Goal: Entertainment & Leisure: Consume media (video, audio)

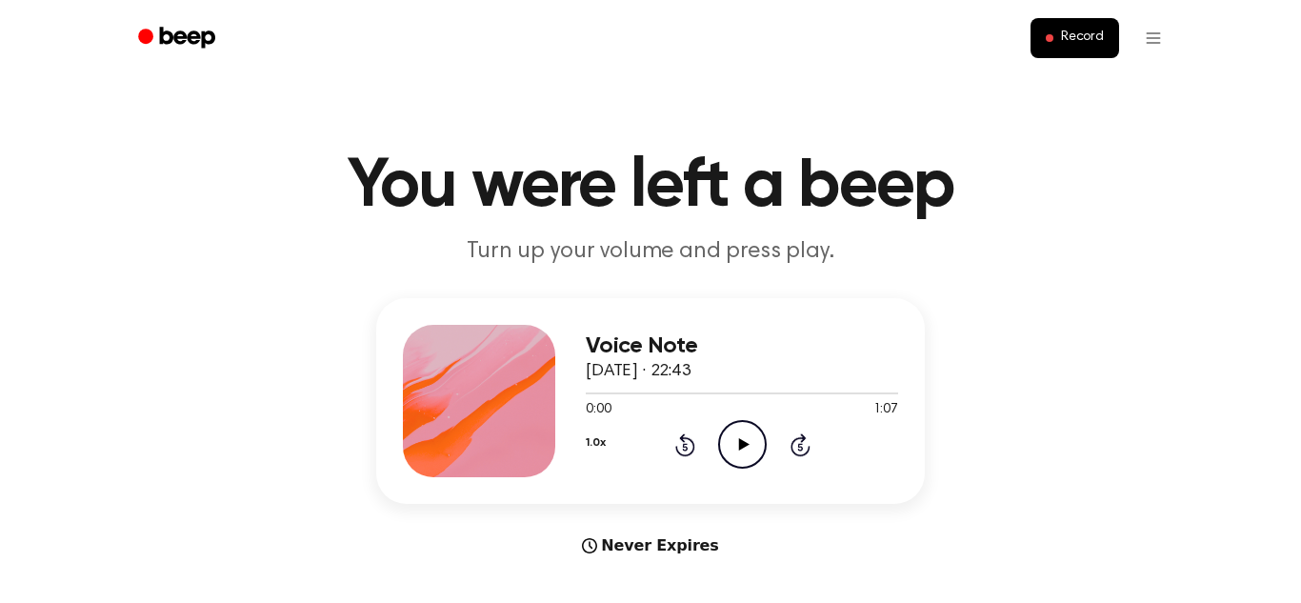
click at [745, 442] on icon at bounding box center [743, 444] width 10 height 12
click at [635, 518] on div "Voice Note 11 October 2025 · 22:43 0:13 1:07 Your browser does not support the …" at bounding box center [651, 427] width 1256 height 259
click at [767, 445] on div "1.0x Rewind 5 seconds Pause Audio Skip 5 seconds" at bounding box center [742, 444] width 312 height 49
click at [750, 442] on icon "Pause Audio" at bounding box center [742, 444] width 49 height 49
click at [753, 447] on icon "Play Audio" at bounding box center [742, 444] width 49 height 49
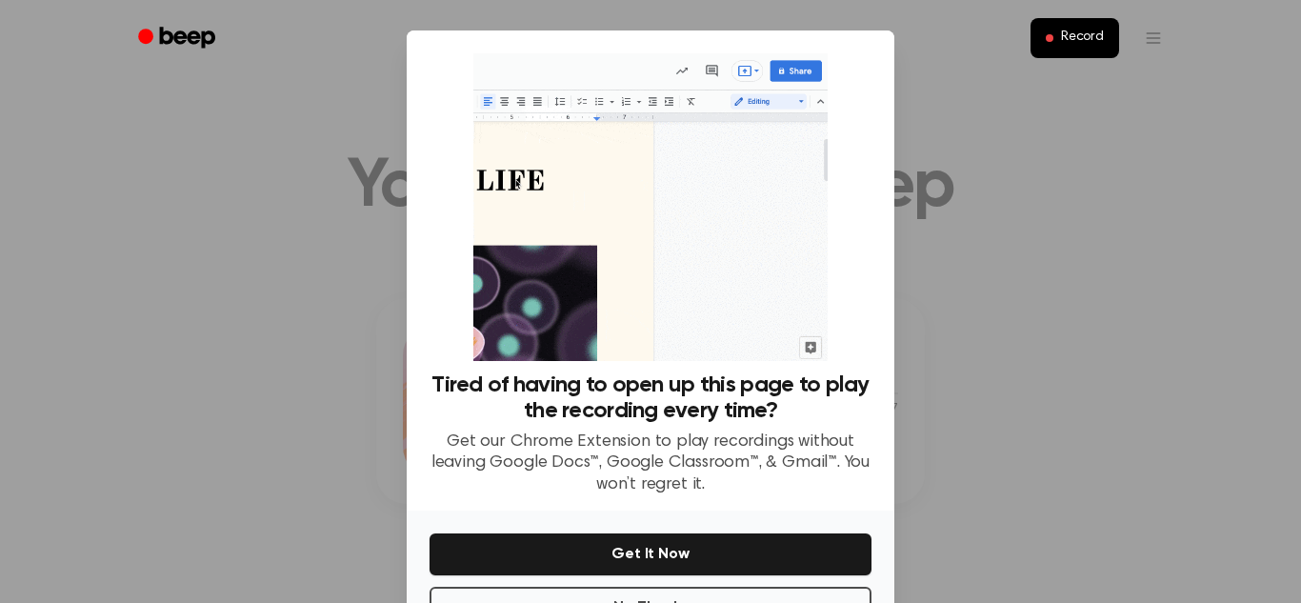
scroll to position [68, 0]
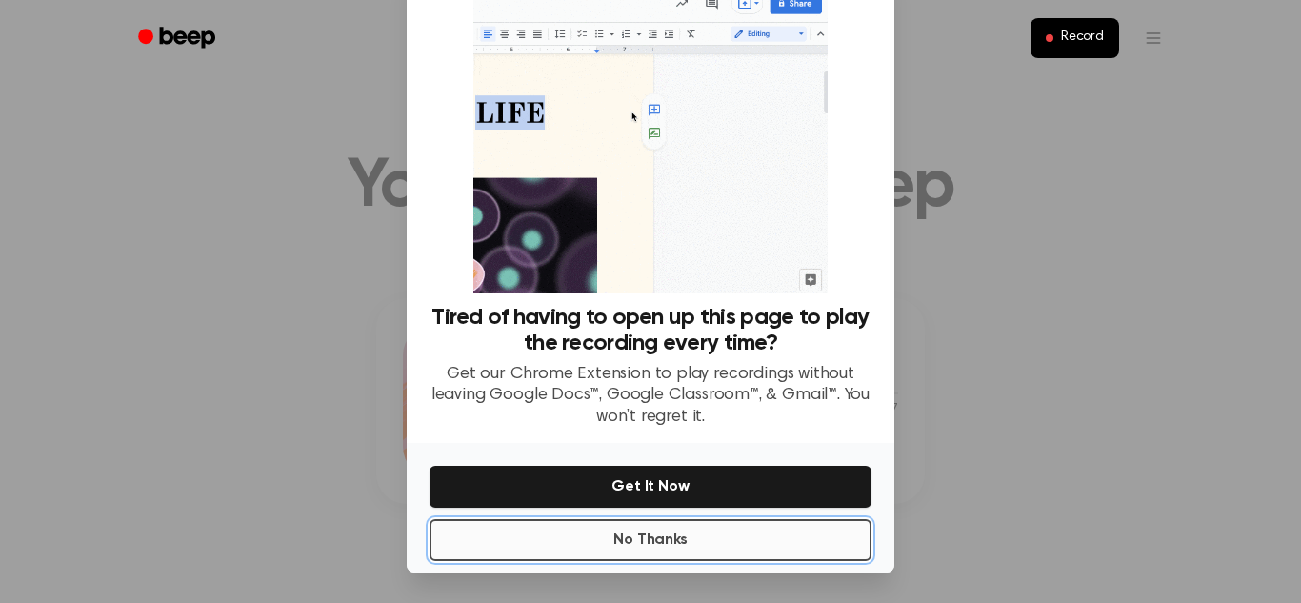
click at [732, 535] on button "No Thanks" at bounding box center [651, 540] width 442 height 42
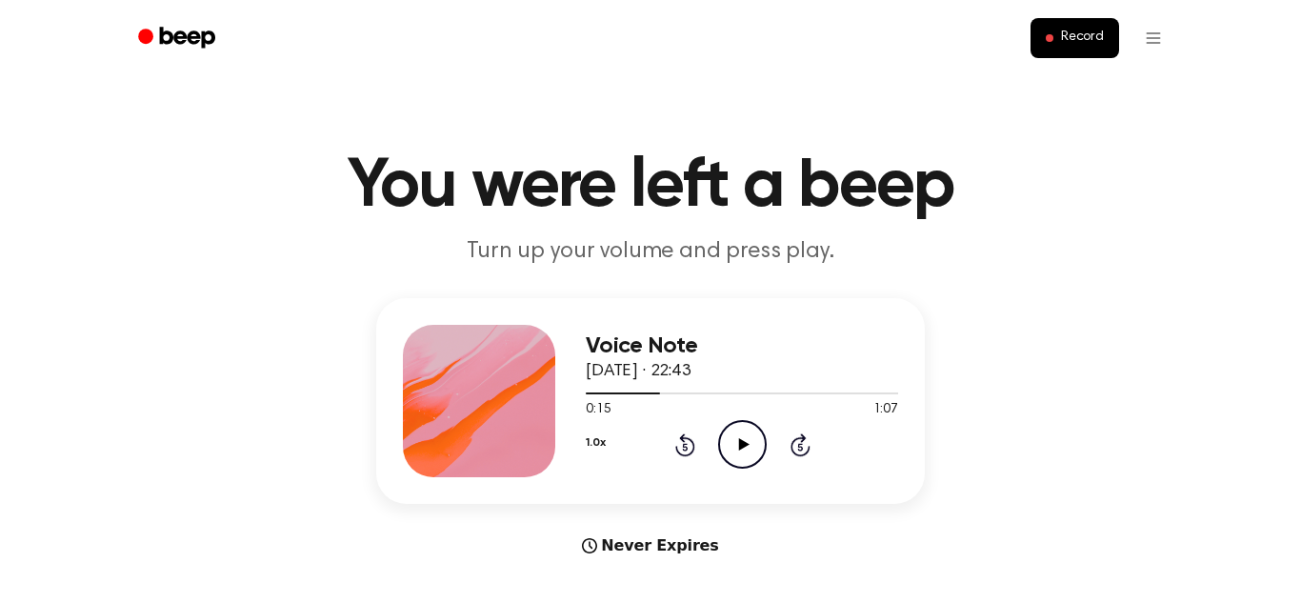
click at [745, 437] on icon "Play Audio" at bounding box center [742, 444] width 49 height 49
click at [745, 438] on icon "Pause Audio" at bounding box center [742, 444] width 49 height 49
click at [1092, 18] on button "Record" at bounding box center [1075, 38] width 89 height 40
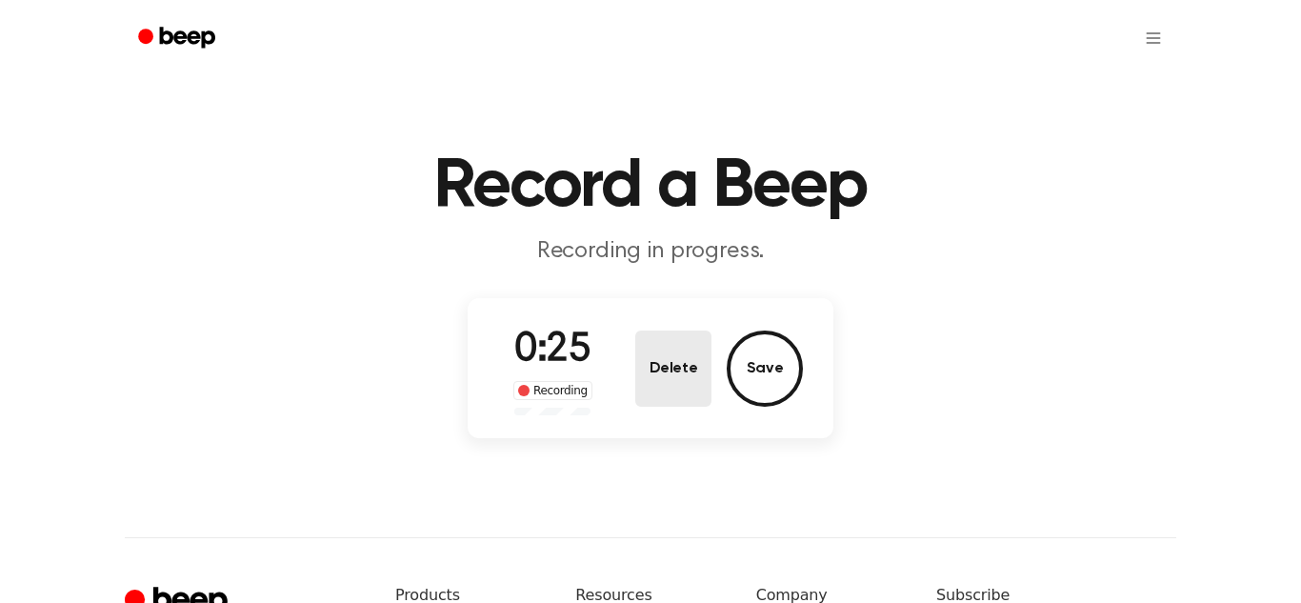
click at [684, 361] on button "Delete" at bounding box center [673, 369] width 76 height 76
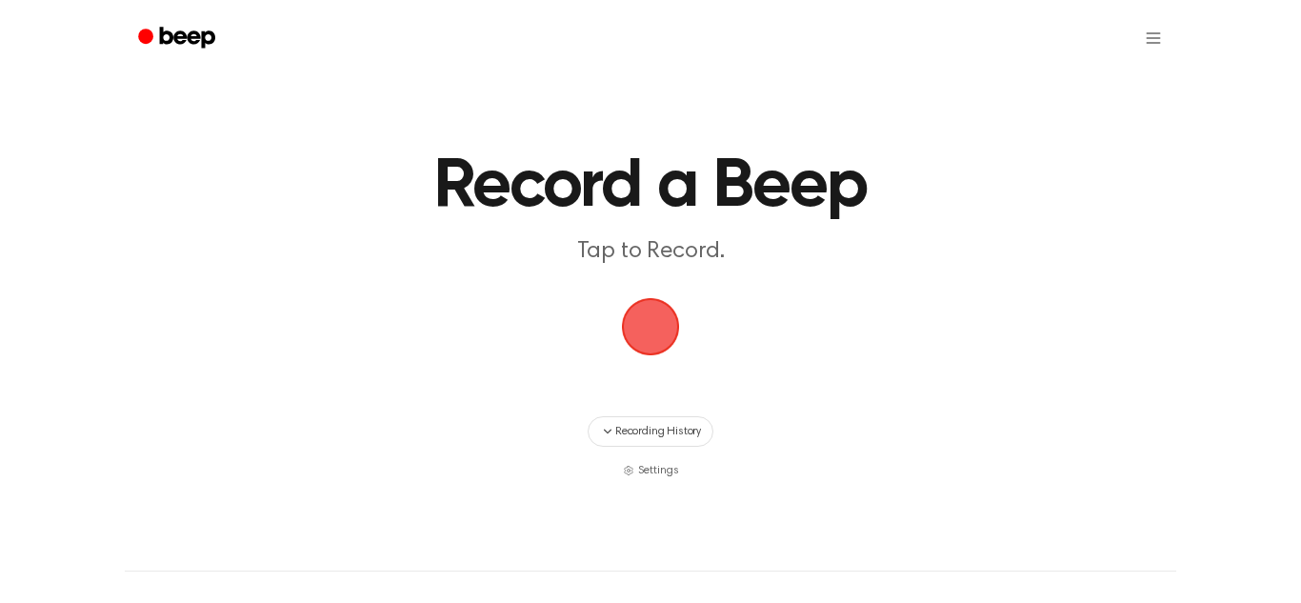
click at [677, 353] on span "button" at bounding box center [650, 326] width 53 height 53
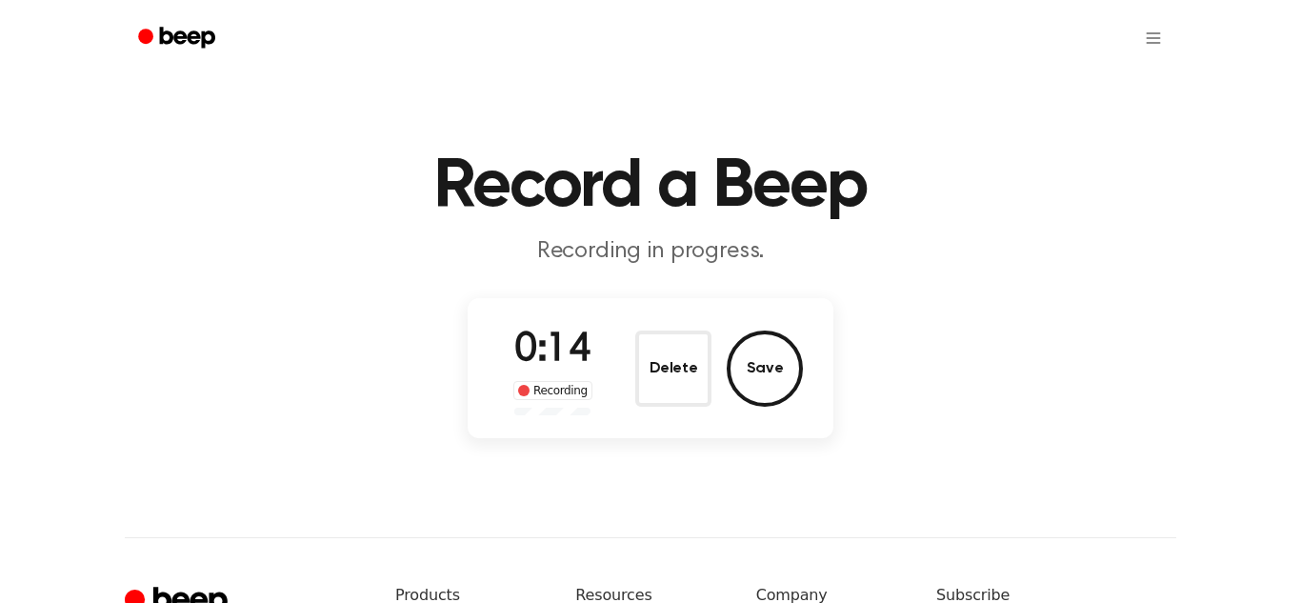
click at [684, 361] on button "Delete" at bounding box center [673, 369] width 76 height 76
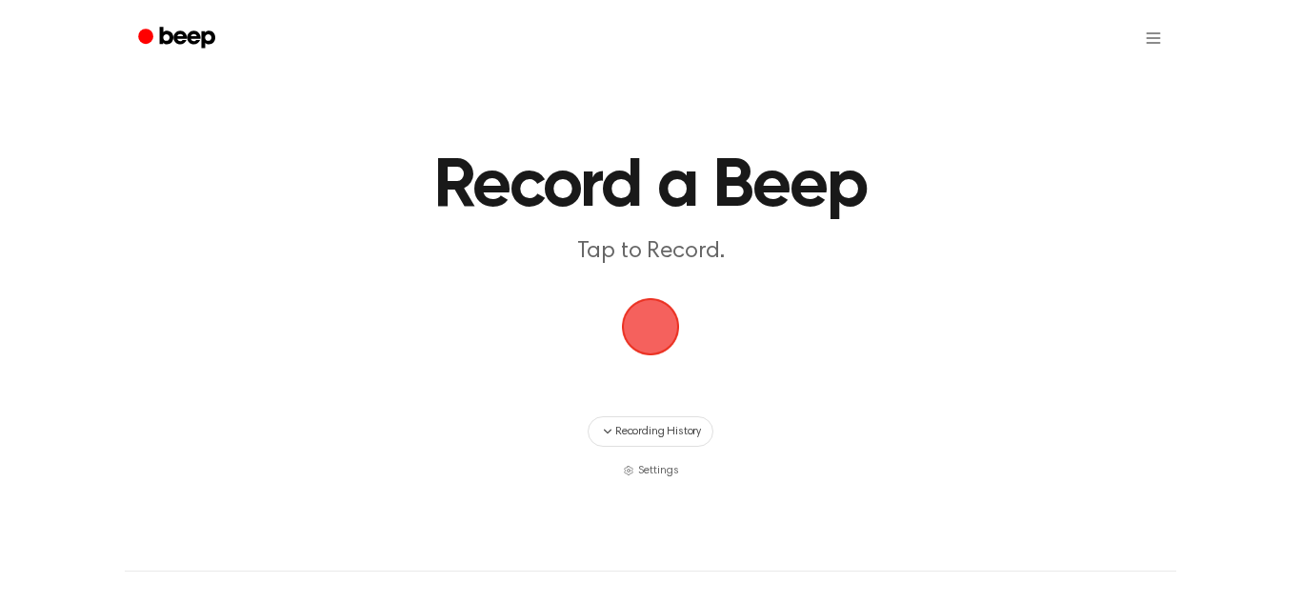
click at [645, 353] on span "button" at bounding box center [650, 326] width 53 height 53
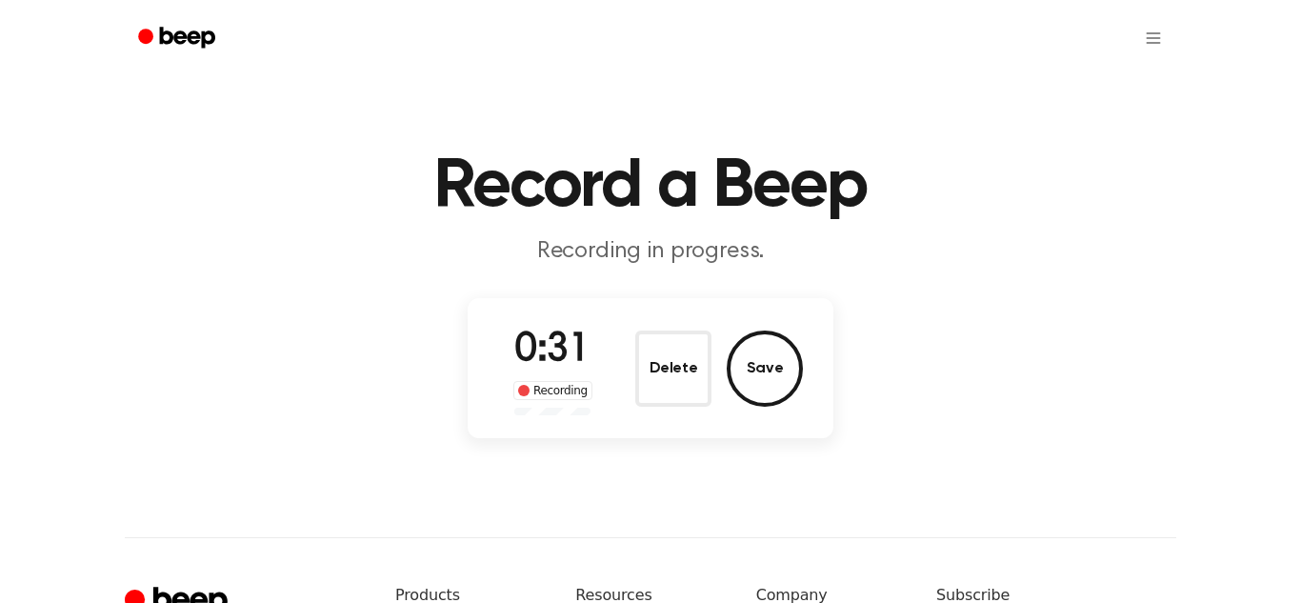
click at [645, 354] on button "Delete" at bounding box center [673, 369] width 76 height 76
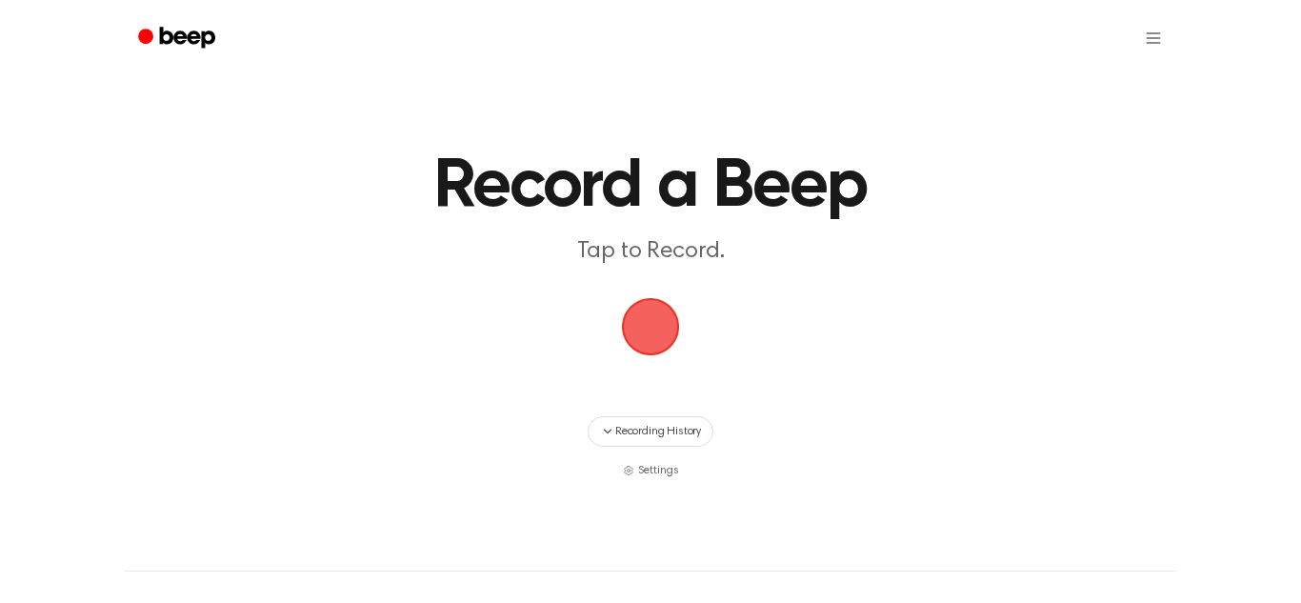
click at [649, 342] on span "button" at bounding box center [650, 326] width 53 height 53
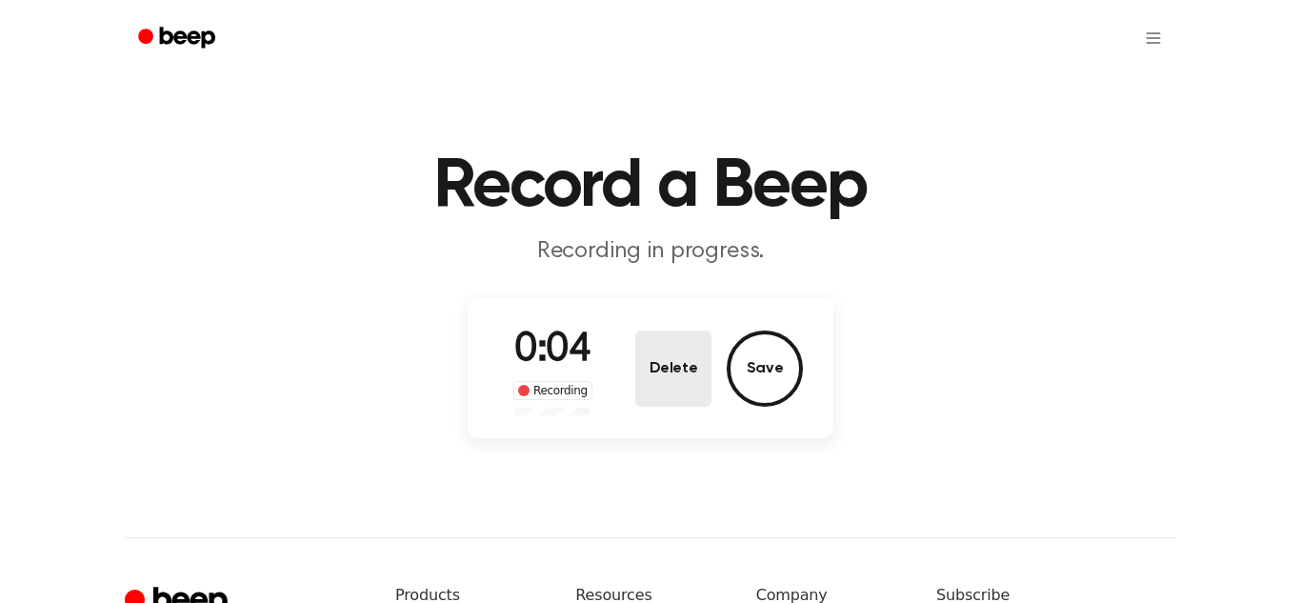
click at [669, 358] on button "Delete" at bounding box center [673, 369] width 76 height 76
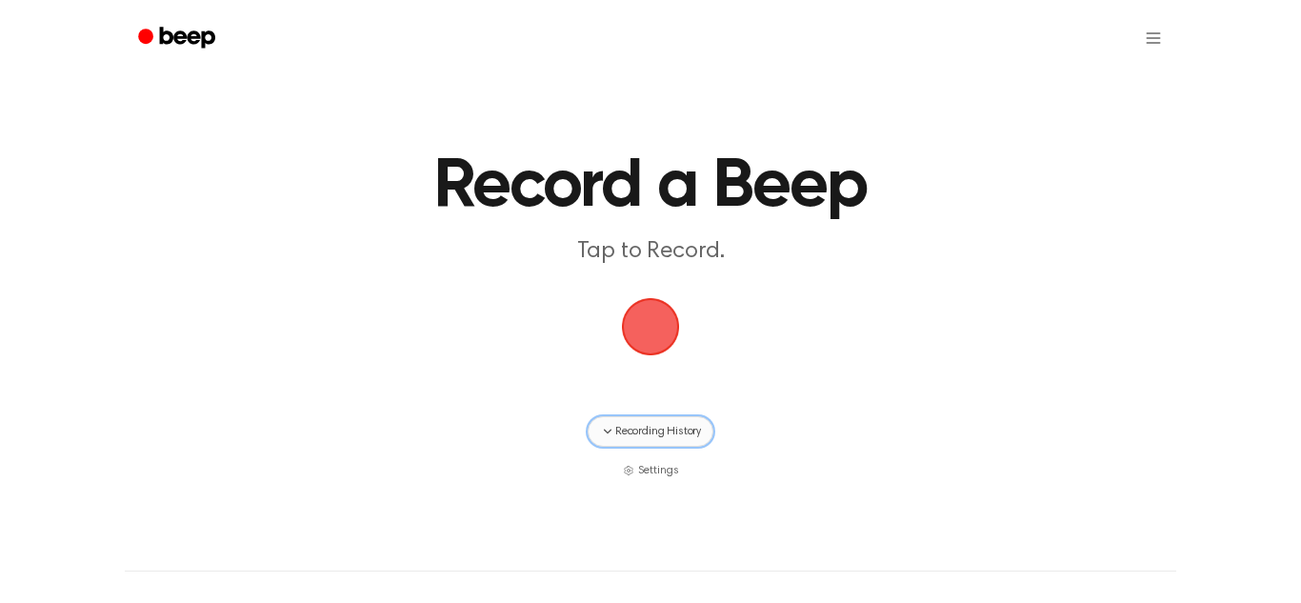
click at [678, 424] on span "Recording History" at bounding box center [658, 431] width 86 height 17
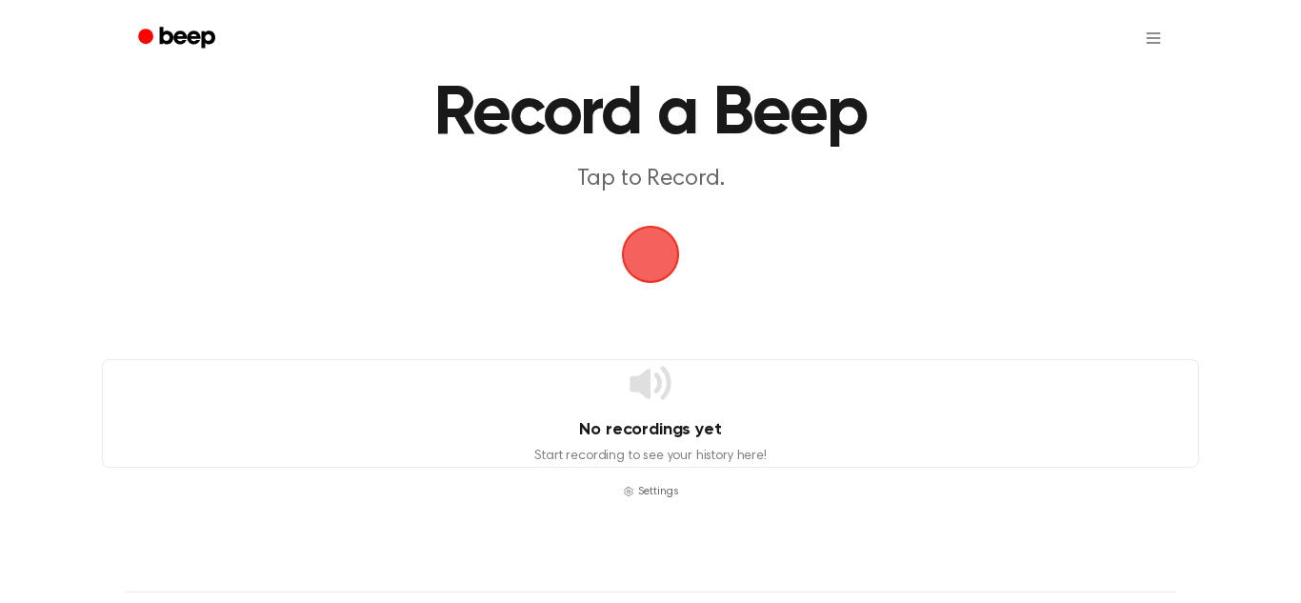
scroll to position [88, 0]
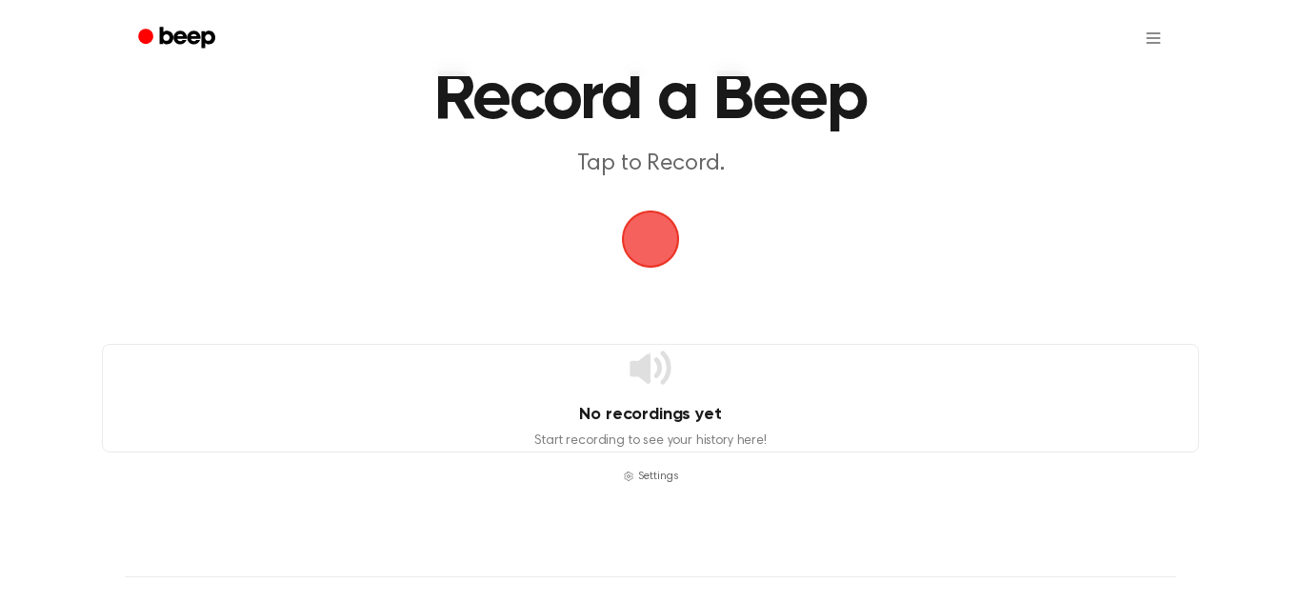
click at [630, 226] on span "button" at bounding box center [650, 238] width 53 height 53
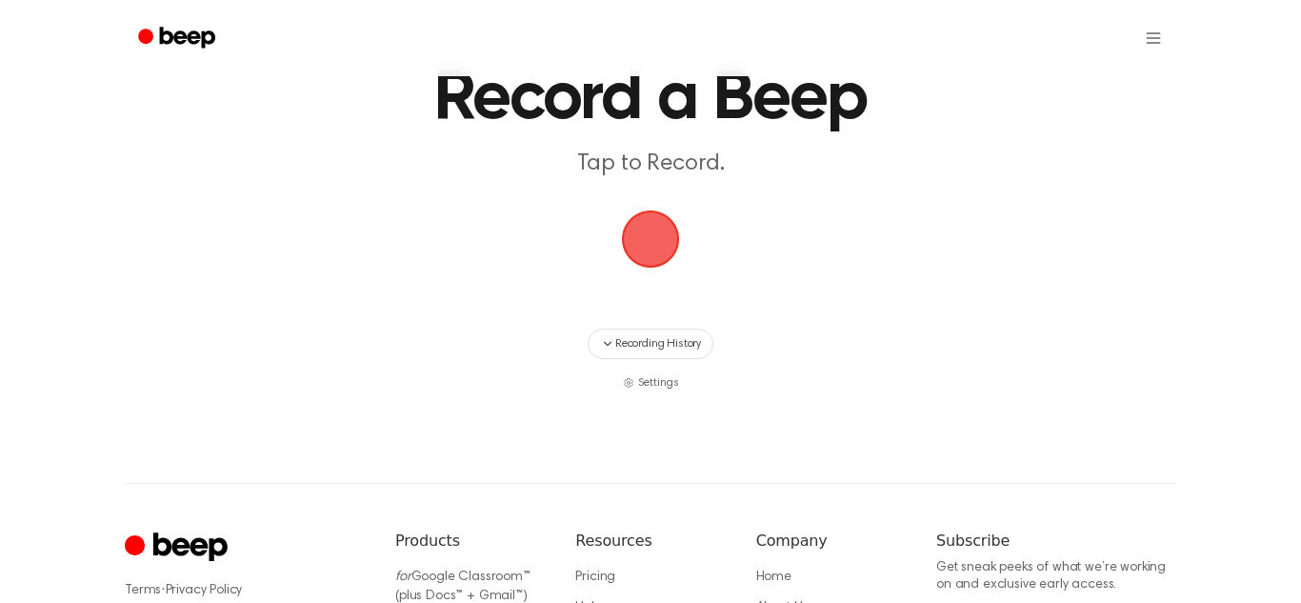
click at [657, 257] on span "button" at bounding box center [650, 238] width 53 height 53
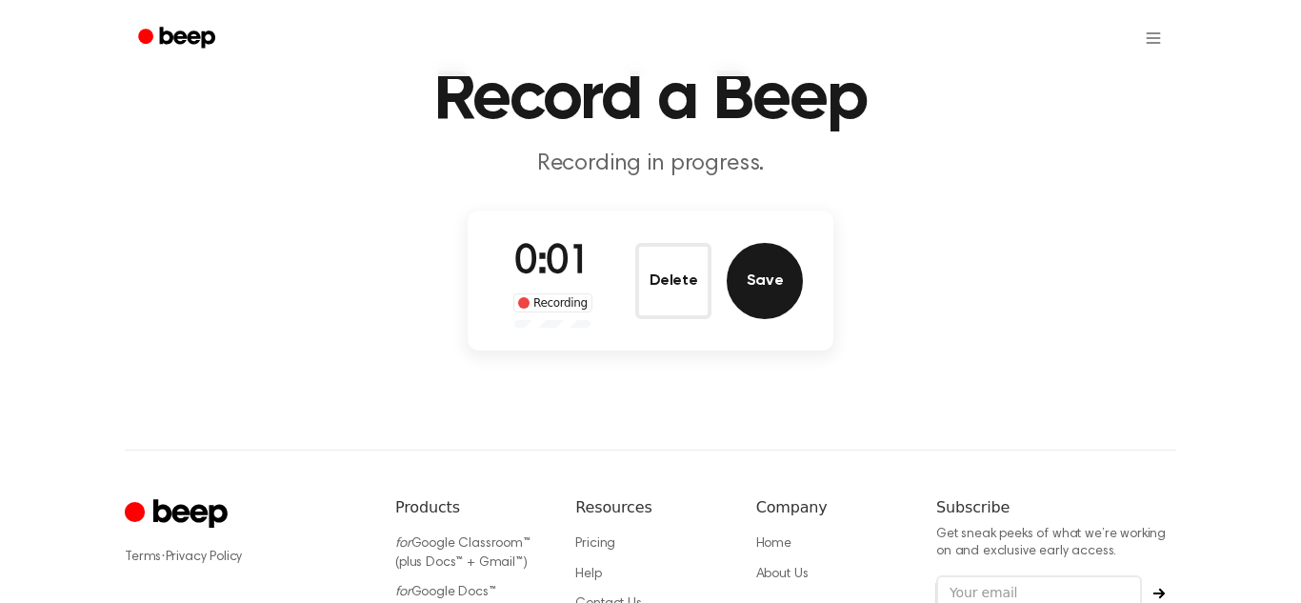
click at [742, 295] on button "Save" at bounding box center [765, 281] width 76 height 76
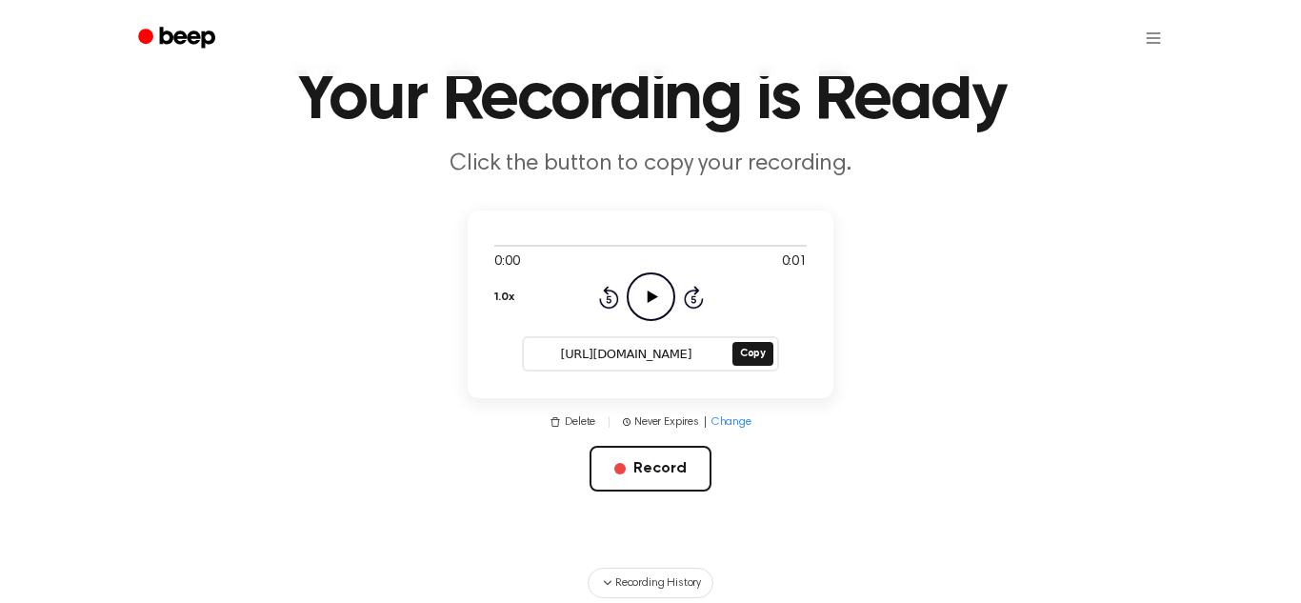
click at [670, 288] on icon "Play Audio" at bounding box center [651, 296] width 49 height 49
click at [572, 426] on button "Delete" at bounding box center [573, 421] width 46 height 17
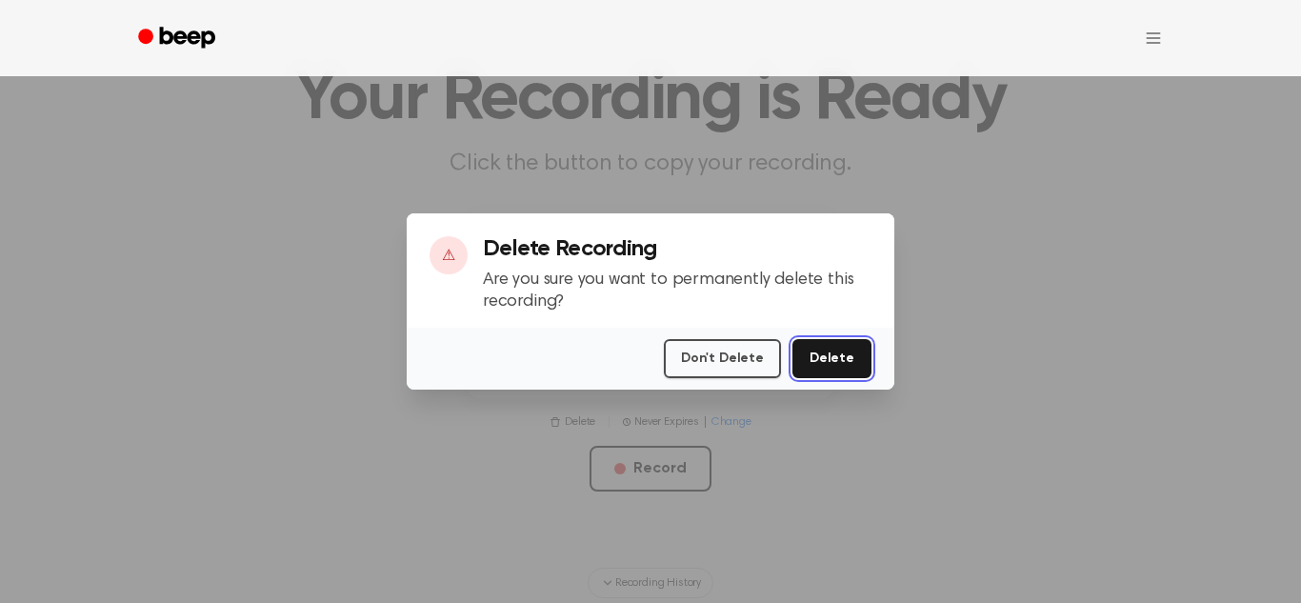
click at [824, 348] on button "Delete" at bounding box center [832, 358] width 79 height 39
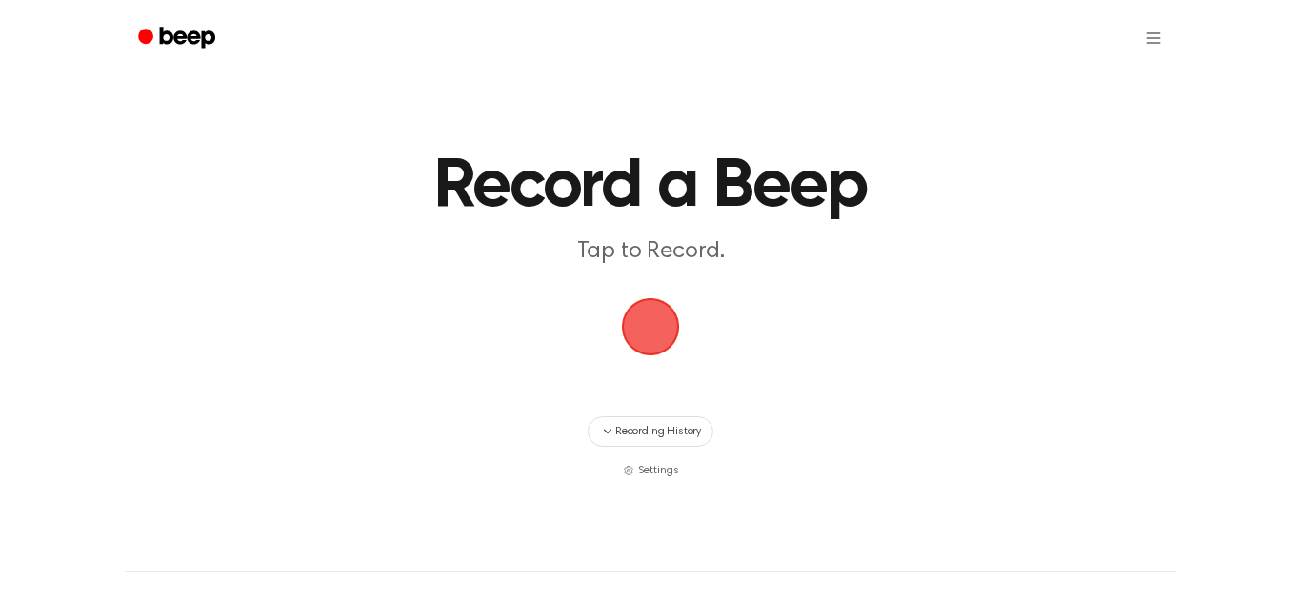
click at [658, 335] on span "button" at bounding box center [650, 326] width 53 height 53
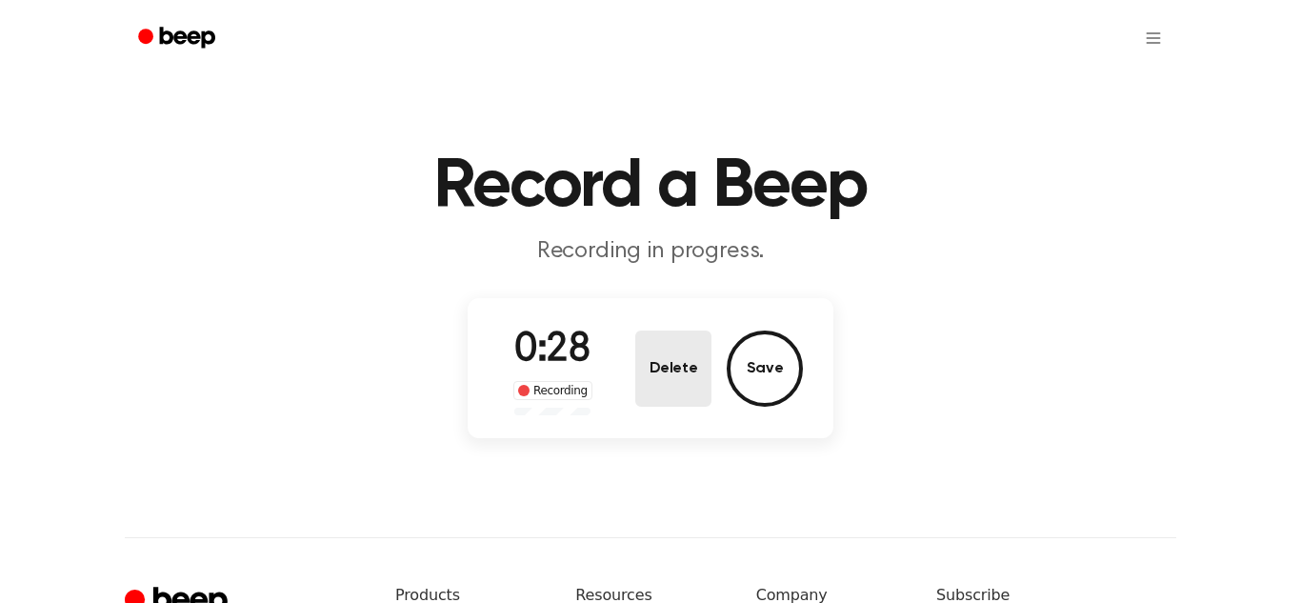
click at [664, 367] on button "Delete" at bounding box center [673, 369] width 76 height 76
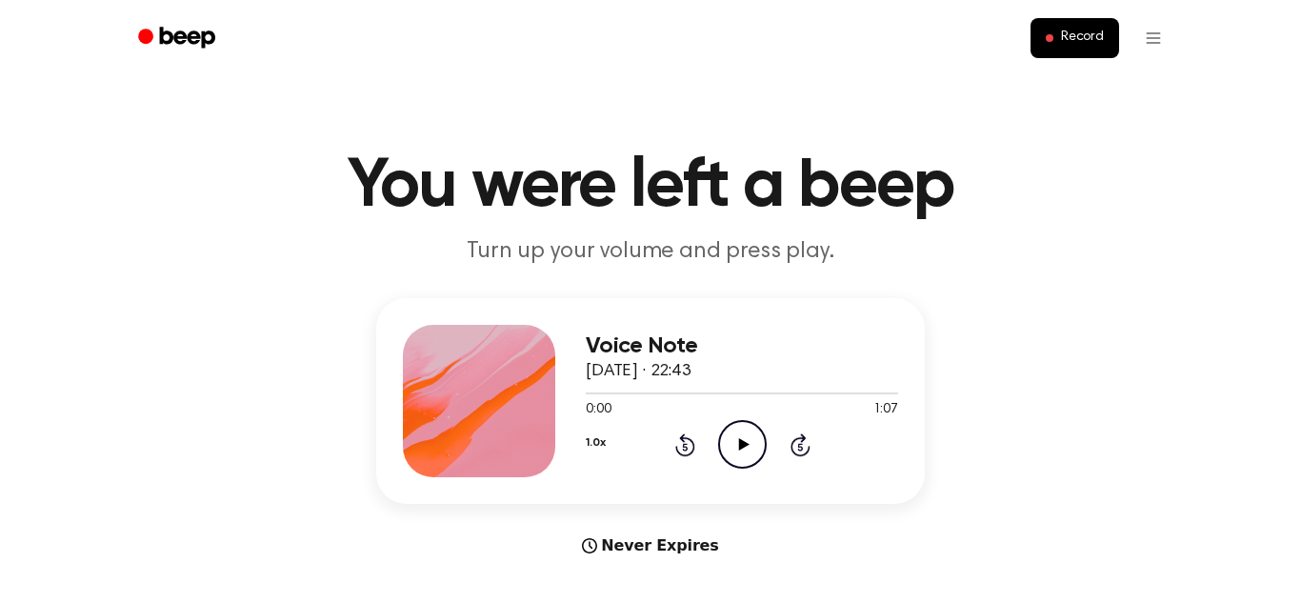
click at [756, 448] on icon "Play Audio" at bounding box center [742, 444] width 49 height 49
click at [756, 448] on icon "Pause Audio" at bounding box center [742, 444] width 49 height 49
drag, startPoint x: 606, startPoint y: 394, endPoint x: 525, endPoint y: 404, distance: 81.5
click at [525, 404] on div "Voice Note 11 October 2025 · 22:43 0:05 1:07 Your browser does not support the …" at bounding box center [650, 401] width 549 height 206
click at [682, 452] on icon "Rewind 5 seconds" at bounding box center [684, 444] width 21 height 25
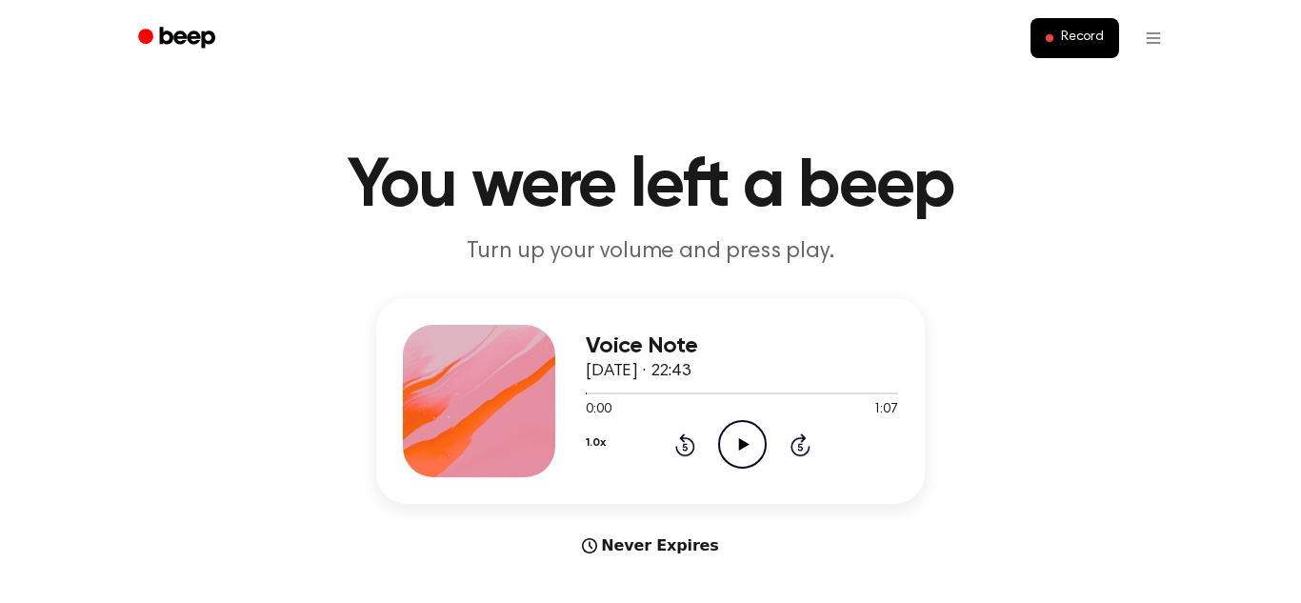
click at [734, 427] on icon "Play Audio" at bounding box center [742, 444] width 49 height 49
click at [693, 446] on icon at bounding box center [685, 444] width 20 height 23
click at [753, 444] on icon "Pause Audio" at bounding box center [742, 444] width 49 height 49
click at [748, 448] on icon "Play Audio" at bounding box center [742, 444] width 49 height 49
click at [752, 438] on icon "Pause Audio" at bounding box center [742, 444] width 49 height 49
